Goal: Task Accomplishment & Management: Use online tool/utility

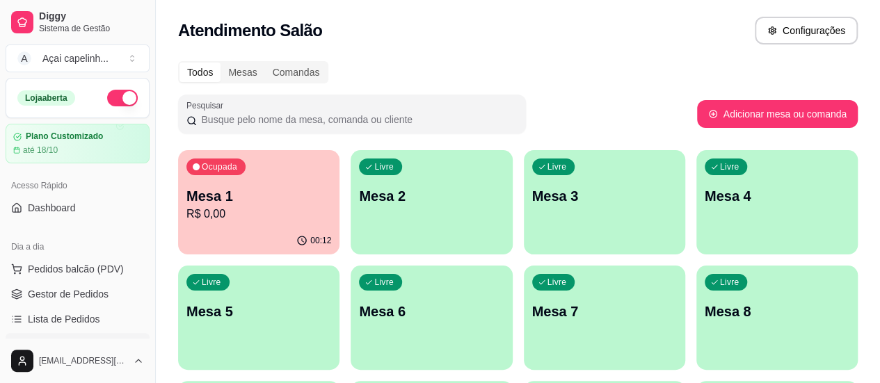
click at [229, 176] on div "Ocupada Mesa 1 R$ 0,00" at bounding box center [258, 188] width 161 height 77
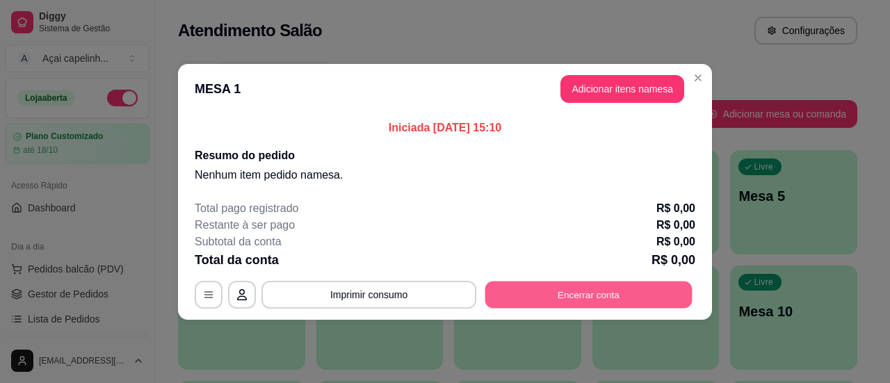
click at [572, 296] on button "Encerrar conta" at bounding box center [588, 294] width 207 height 27
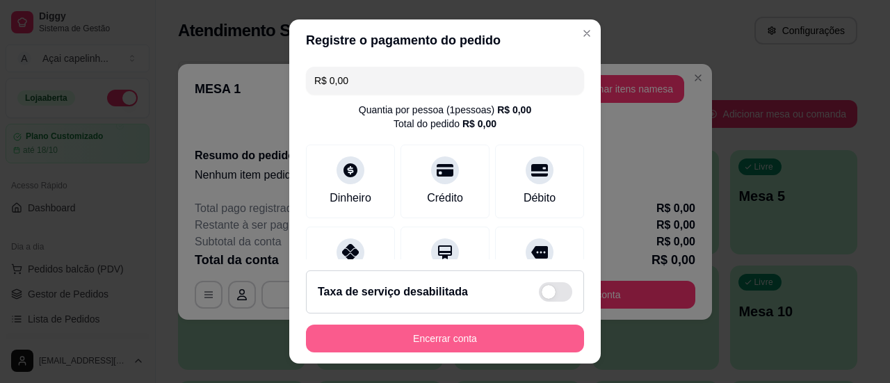
click at [453, 347] on button "Encerrar conta" at bounding box center [445, 339] width 278 height 28
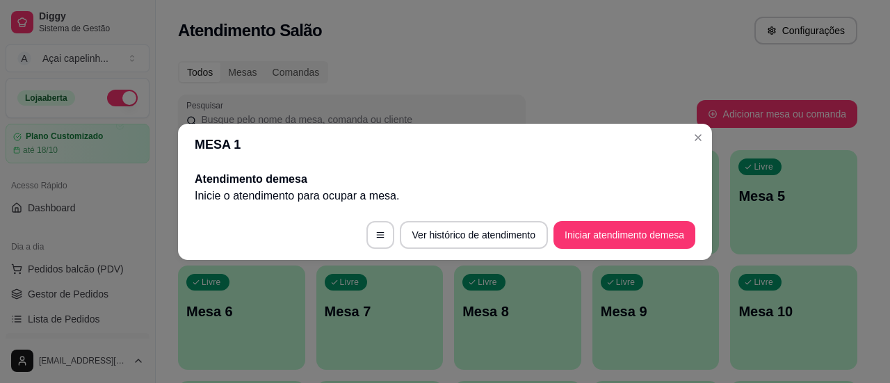
click at [687, 145] on header "MESA 1" at bounding box center [445, 145] width 534 height 42
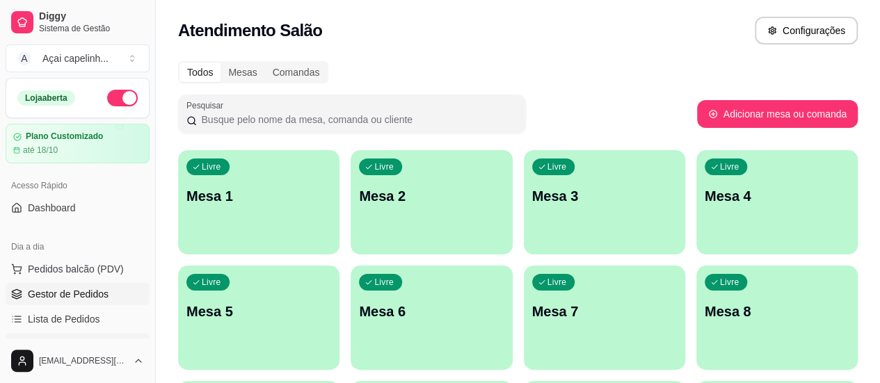
click at [89, 294] on span "Gestor de Pedidos" at bounding box center [68, 294] width 81 height 14
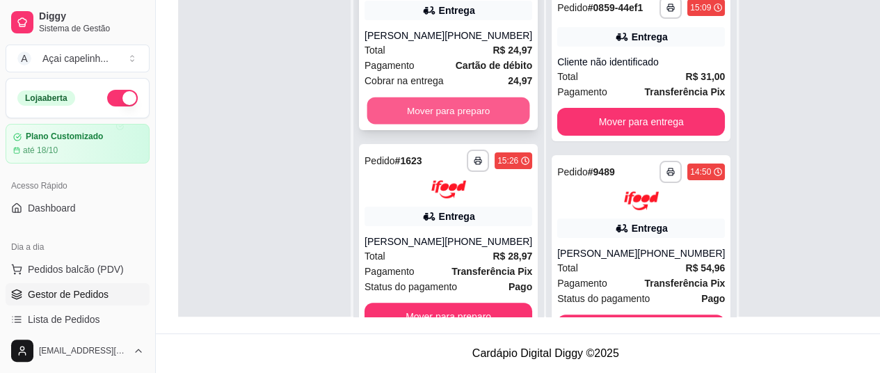
click at [423, 97] on button "Mover para preparo" at bounding box center [448, 110] width 163 height 27
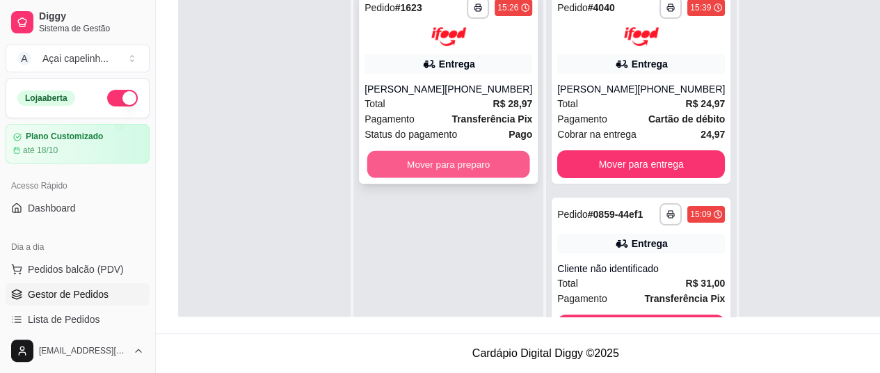
click at [462, 175] on button "Mover para preparo" at bounding box center [448, 163] width 163 height 27
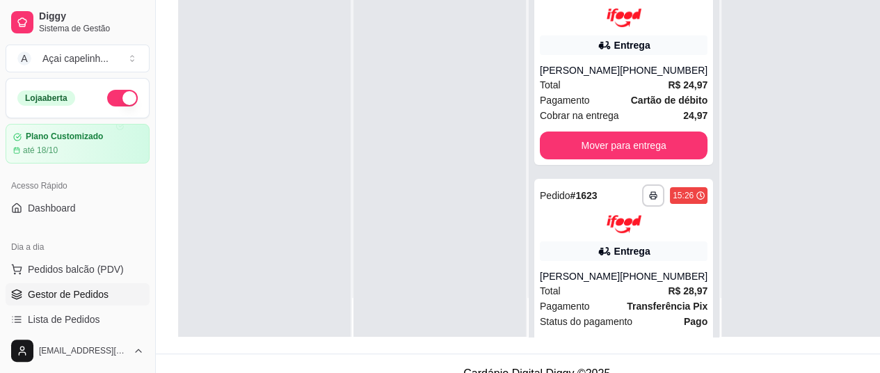
scroll to position [209, 0]
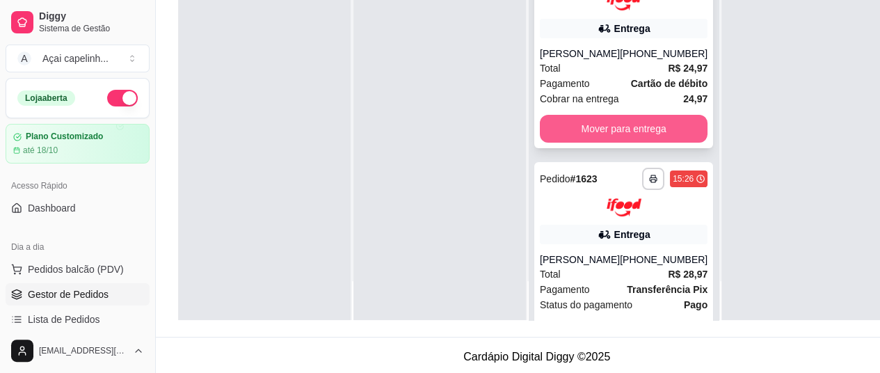
click at [617, 124] on button "Mover para entrega" at bounding box center [624, 129] width 168 height 28
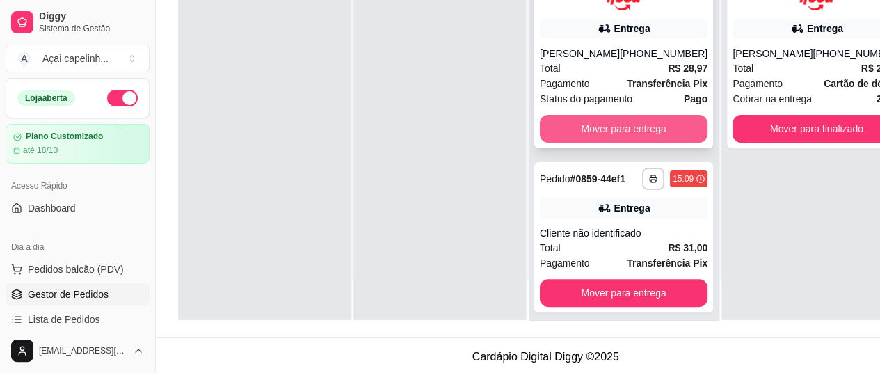
click at [650, 143] on button "Mover para entrega" at bounding box center [624, 129] width 168 height 28
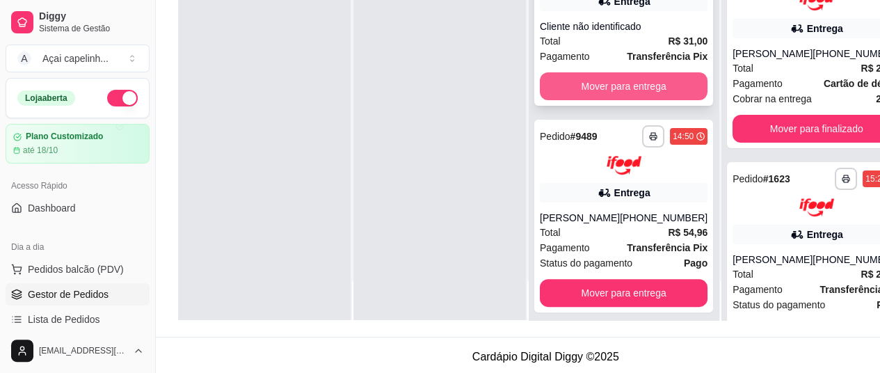
click at [612, 91] on button "Mover para entrega" at bounding box center [624, 86] width 168 height 28
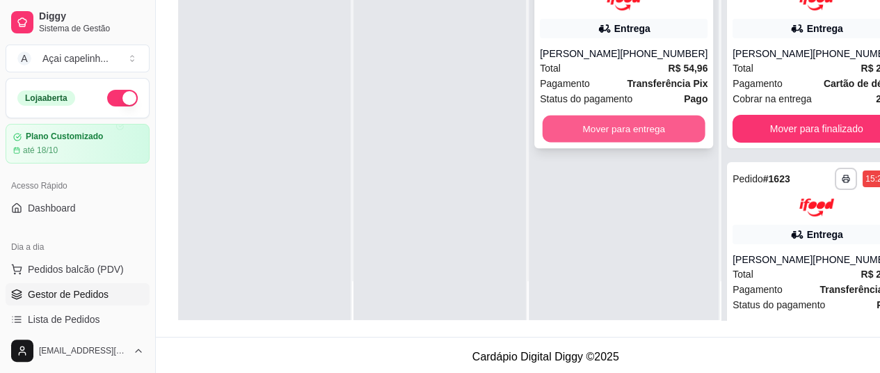
click at [622, 131] on button "Mover para entrega" at bounding box center [623, 128] width 163 height 27
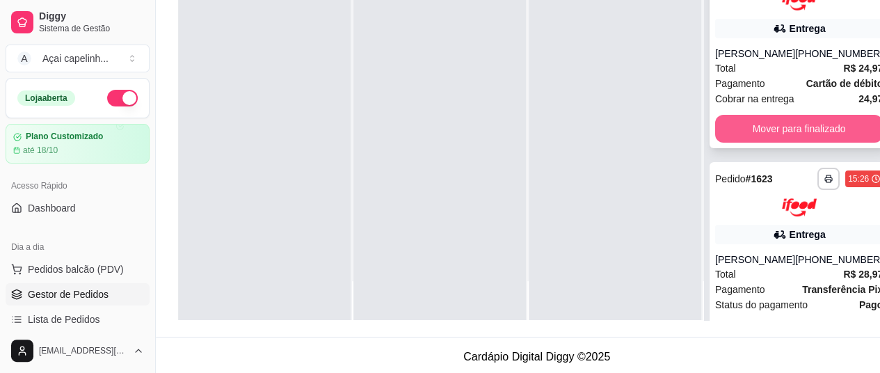
click at [750, 125] on button "Mover para finalizado" at bounding box center [799, 129] width 168 height 28
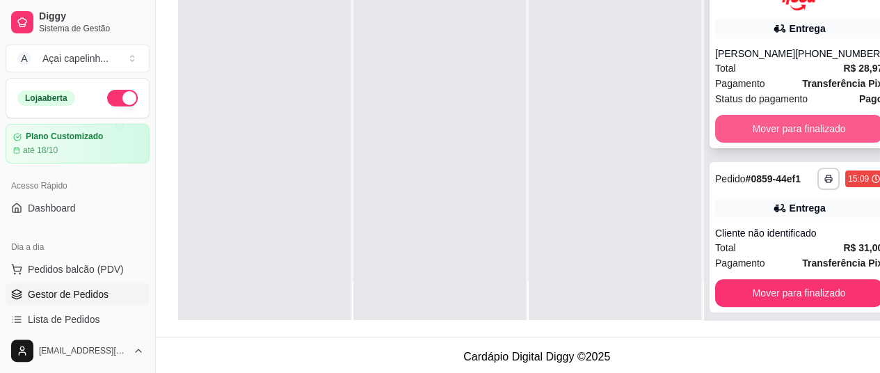
click at [761, 143] on button "Mover para finalizado" at bounding box center [799, 129] width 168 height 28
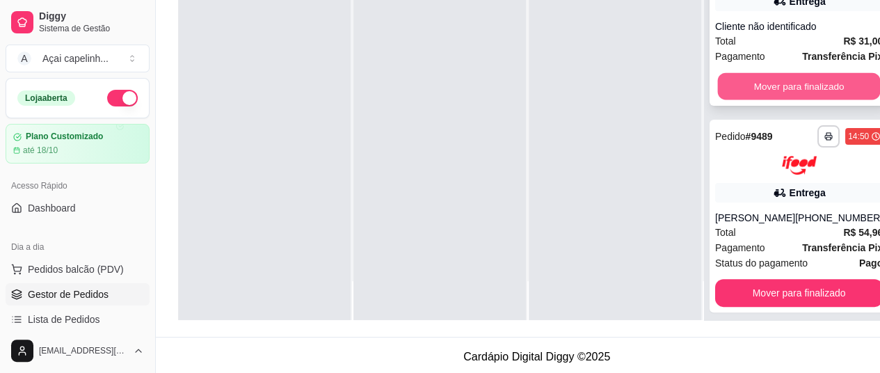
click at [771, 100] on button "Mover para finalizado" at bounding box center [799, 86] width 163 height 27
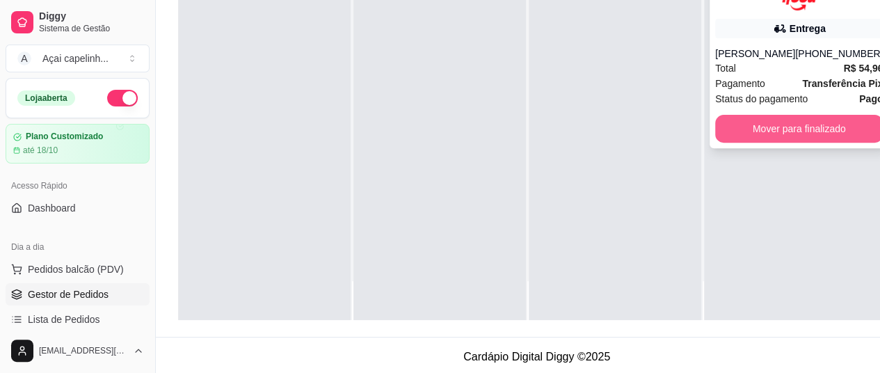
click at [794, 134] on button "Mover para finalizado" at bounding box center [799, 129] width 168 height 28
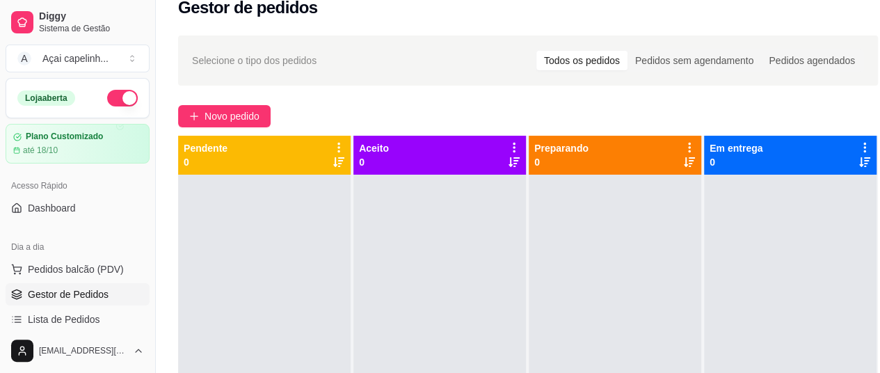
scroll to position [0, 0]
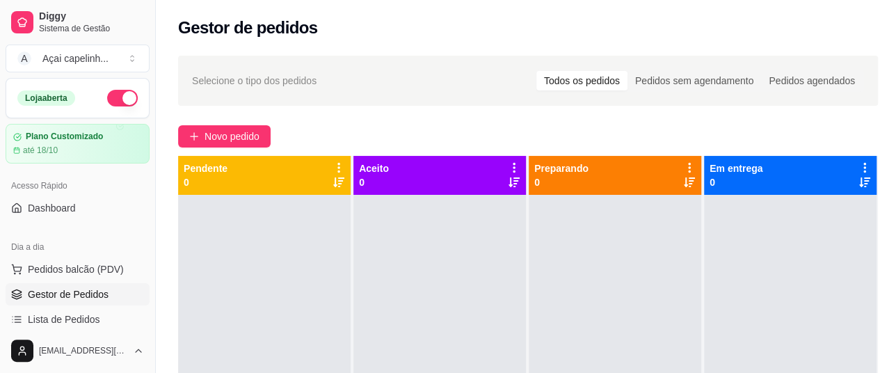
drag, startPoint x: 372, startPoint y: 96, endPoint x: 332, endPoint y: 81, distance: 42.9
click at [338, 91] on div "Selecione o tipo dos pedidos Todos os pedidos Pedidos sem agendamento Pedidos a…" at bounding box center [528, 81] width 672 height 22
